Goal: Check status: Check status

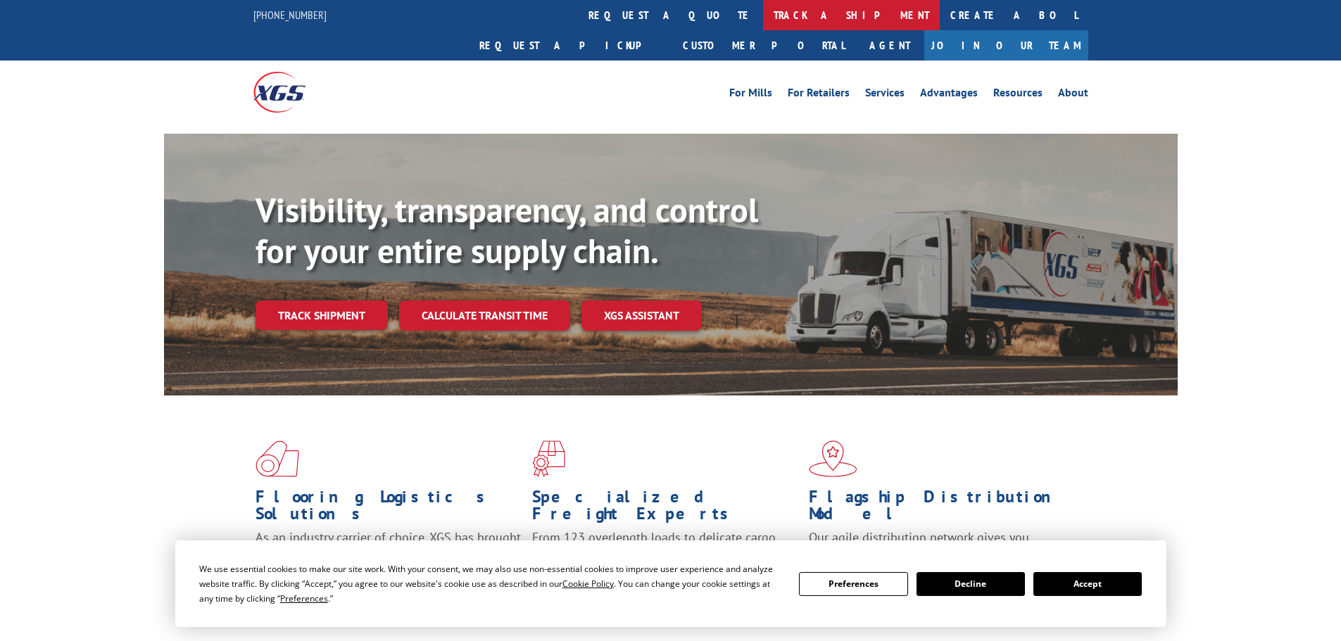
click at [763, 21] on link "track a shipment" at bounding box center [851, 15] width 177 height 30
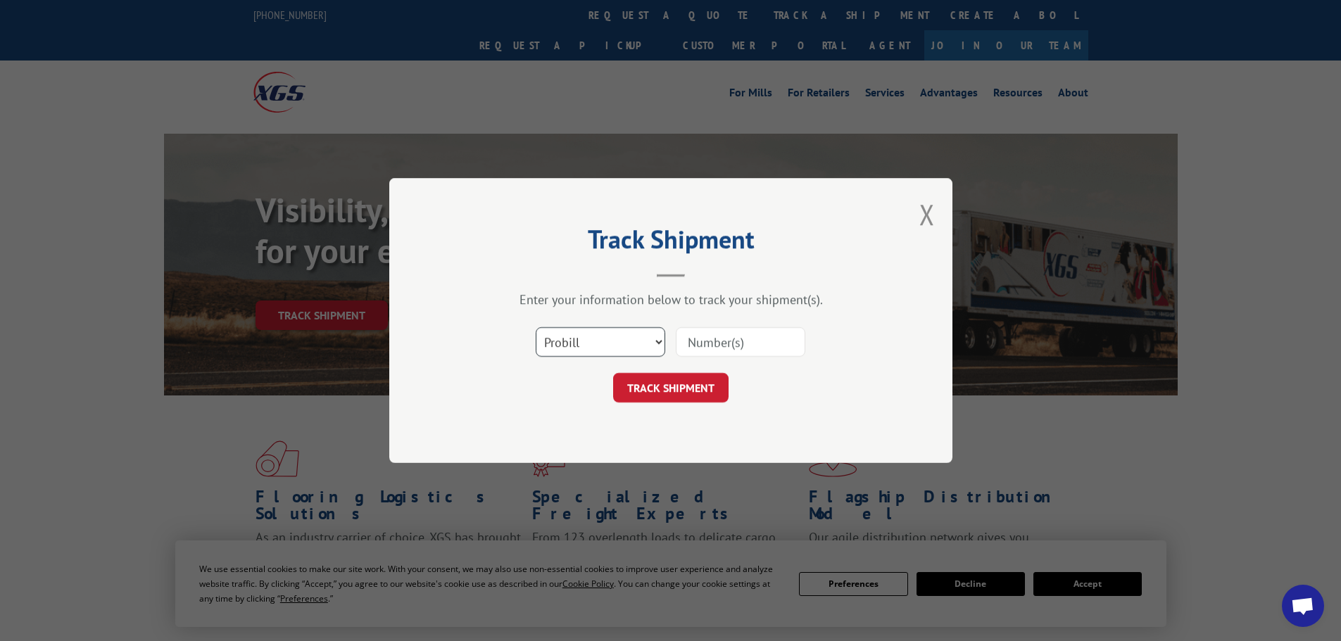
drag, startPoint x: 580, startPoint y: 343, endPoint x: 574, endPoint y: 354, distance: 12.0
click at [580, 343] on select "Select category... Probill BOL PO" at bounding box center [600, 342] width 129 height 30
select select "bol"
click at [536, 327] on select "Select category... Probill BOL PO" at bounding box center [600, 342] width 129 height 30
click at [711, 339] on input at bounding box center [740, 342] width 129 height 30
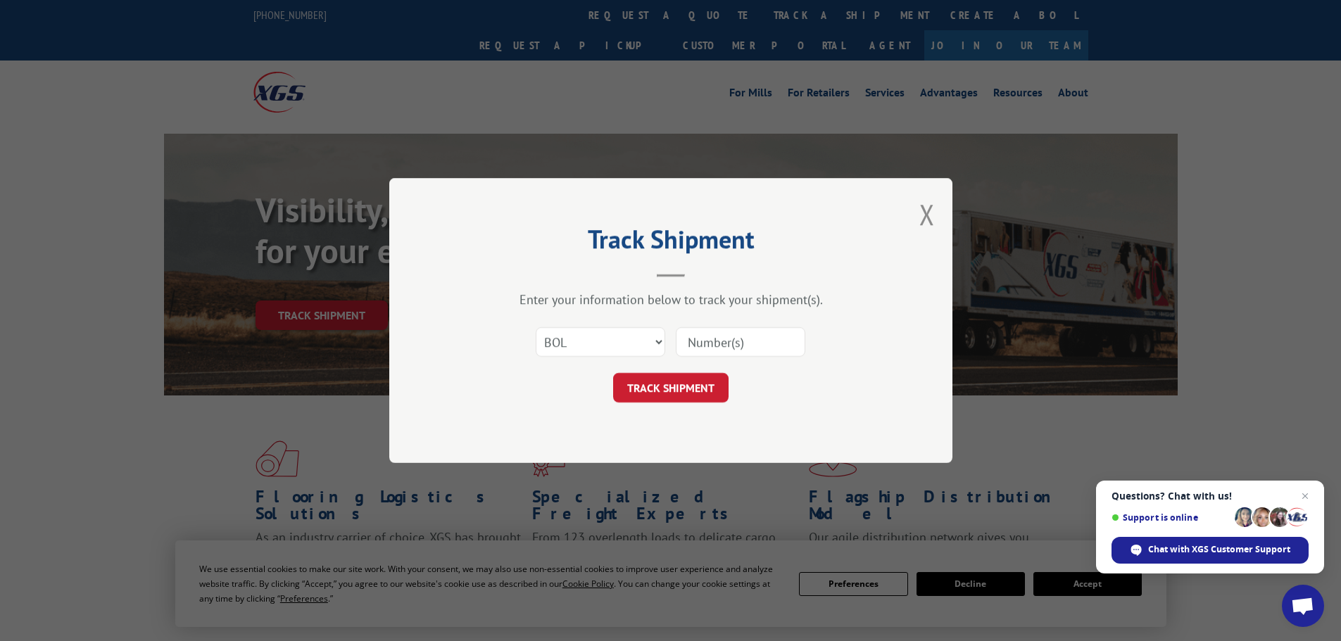
paste input "6009124"
type input "6009124"
click at [687, 391] on button "TRACK SHIPMENT" at bounding box center [670, 388] width 115 height 30
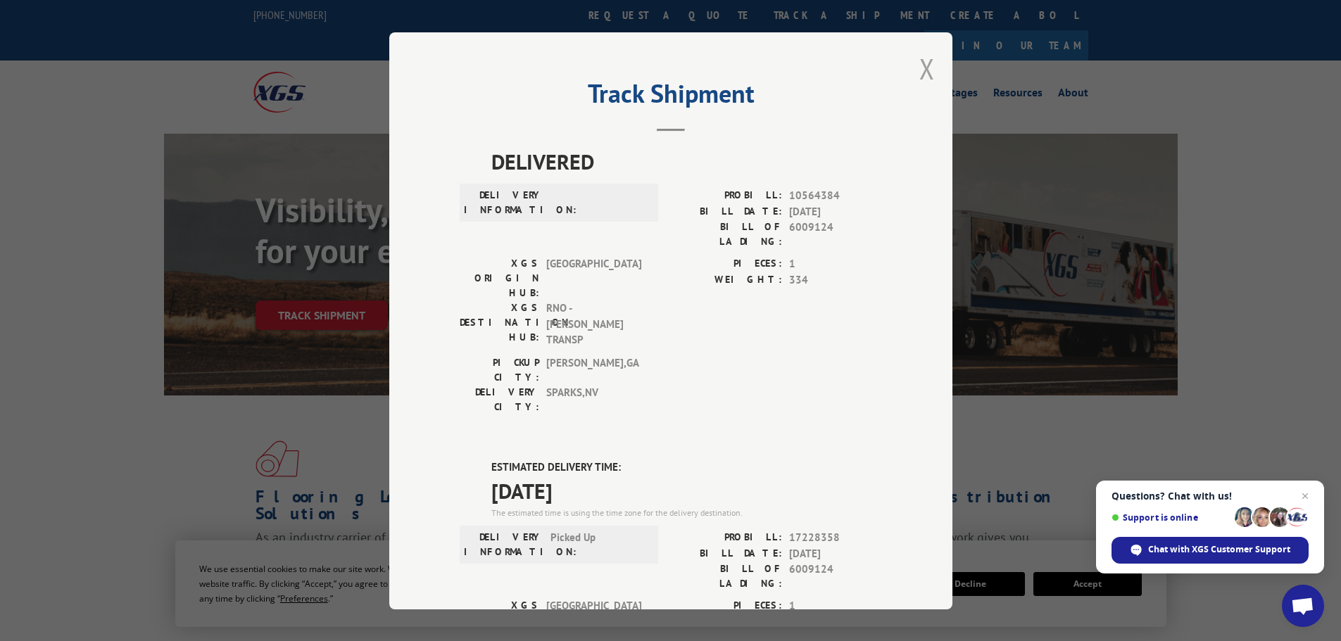
click at [919, 74] on button "Close modal" at bounding box center [926, 68] width 15 height 37
